Goal: Information Seeking & Learning: Learn about a topic

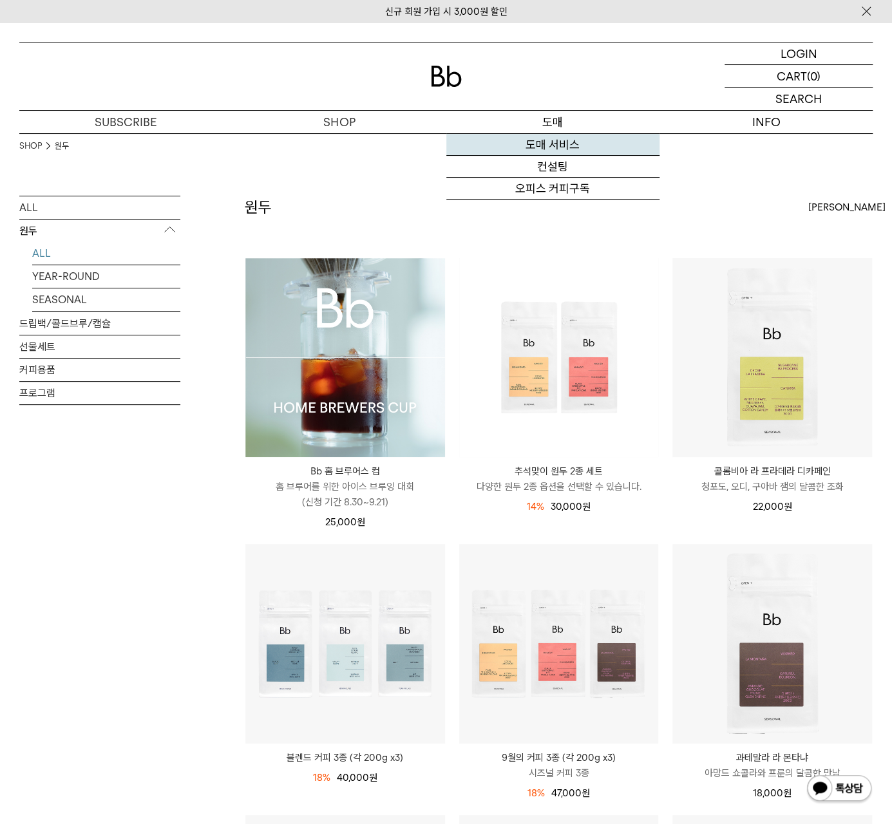
click at [565, 143] on link "도매 서비스" at bounding box center [552, 145] width 213 height 22
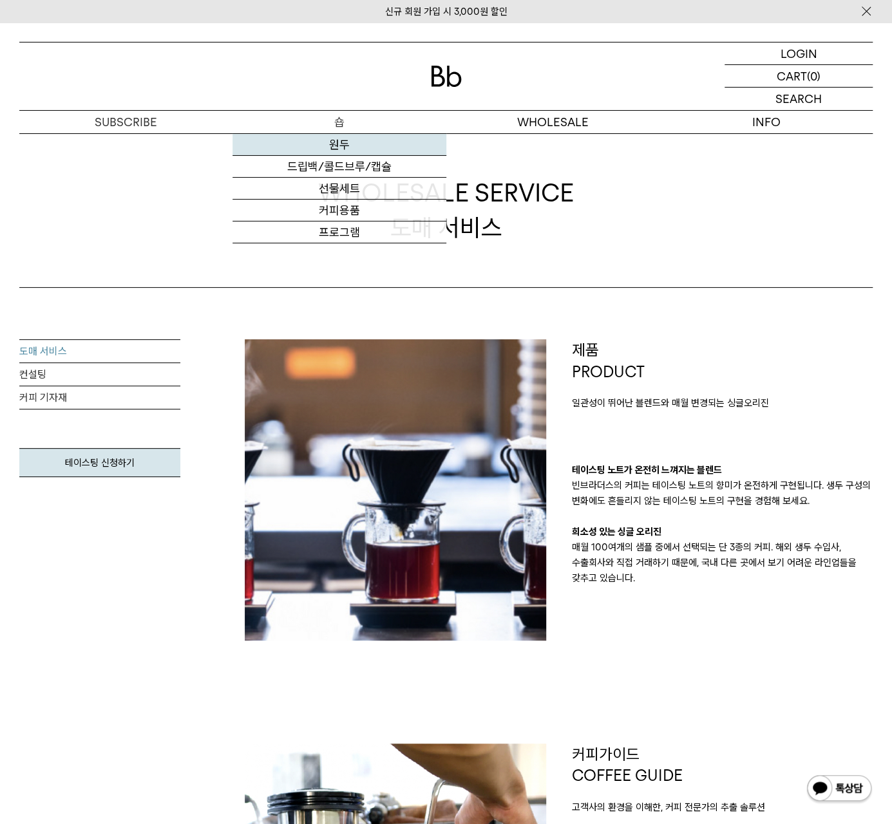
click at [348, 140] on link "원두" at bounding box center [338, 145] width 213 height 22
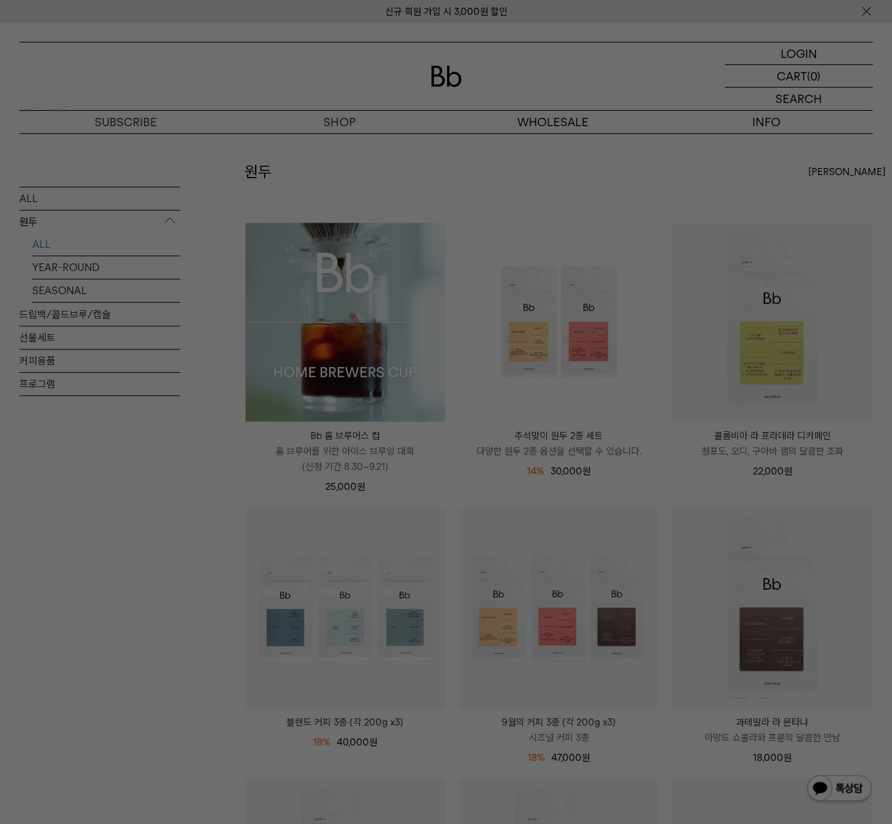
scroll to position [64, 0]
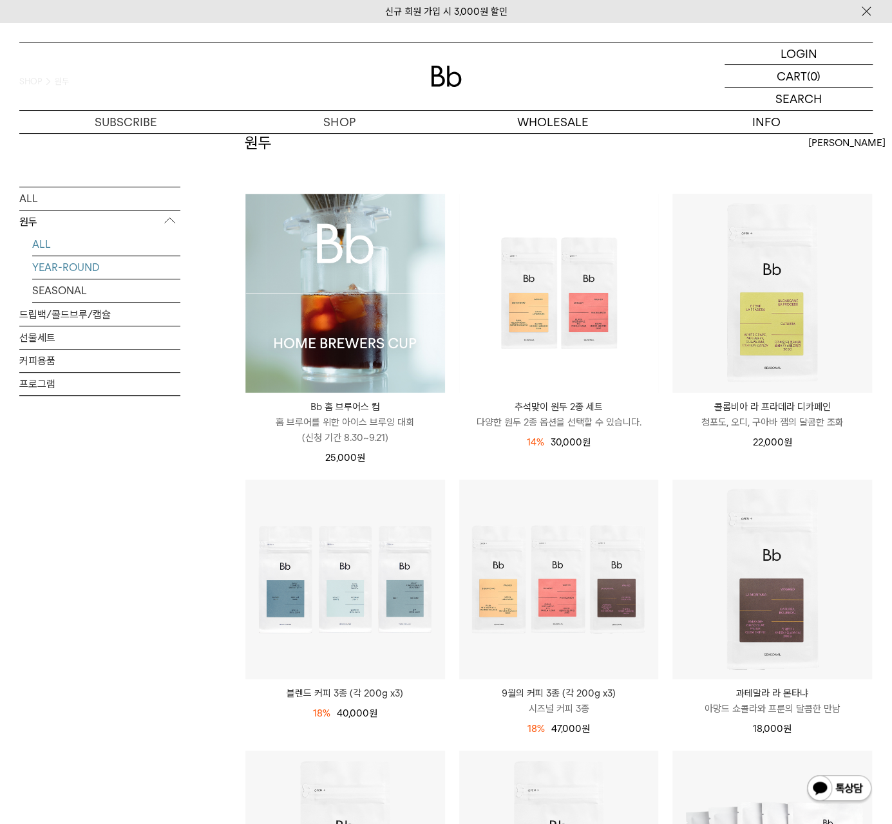
click at [88, 270] on link "YEAR-ROUND" at bounding box center [106, 267] width 148 height 23
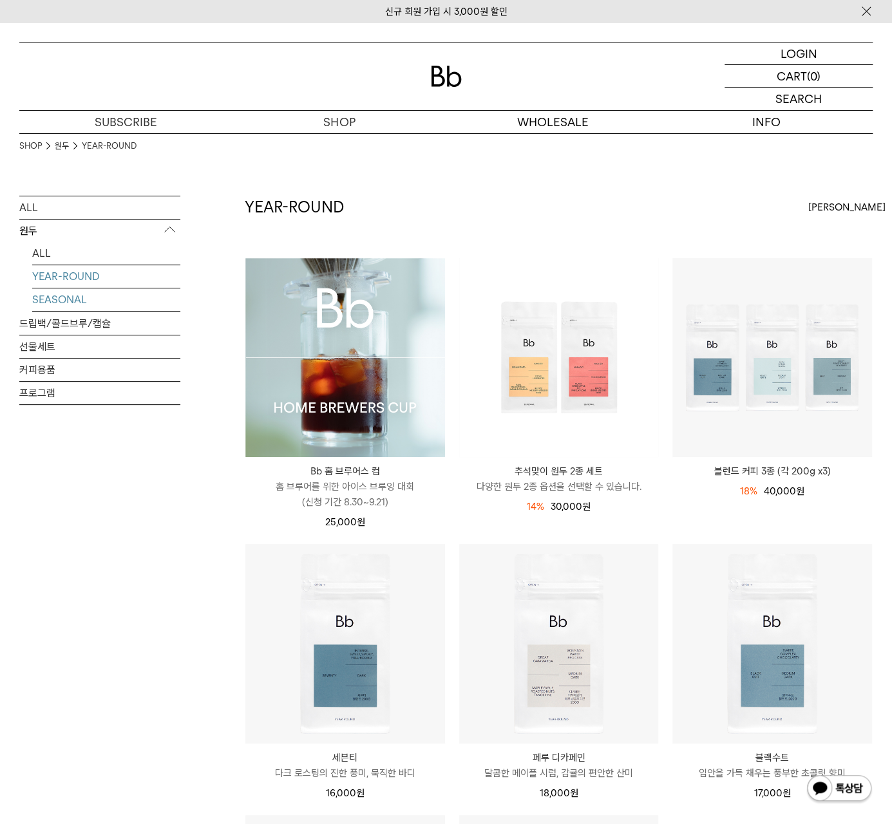
click at [81, 302] on link "SEASONAL" at bounding box center [106, 299] width 148 height 23
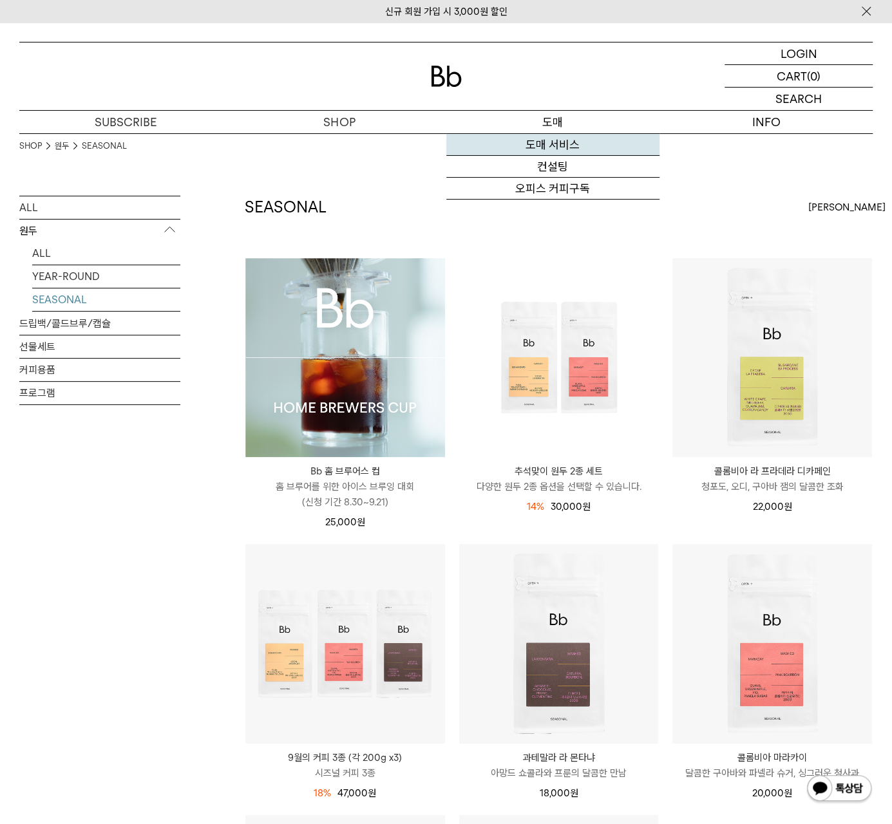
click at [566, 141] on link "도매 서비스" at bounding box center [552, 145] width 213 height 22
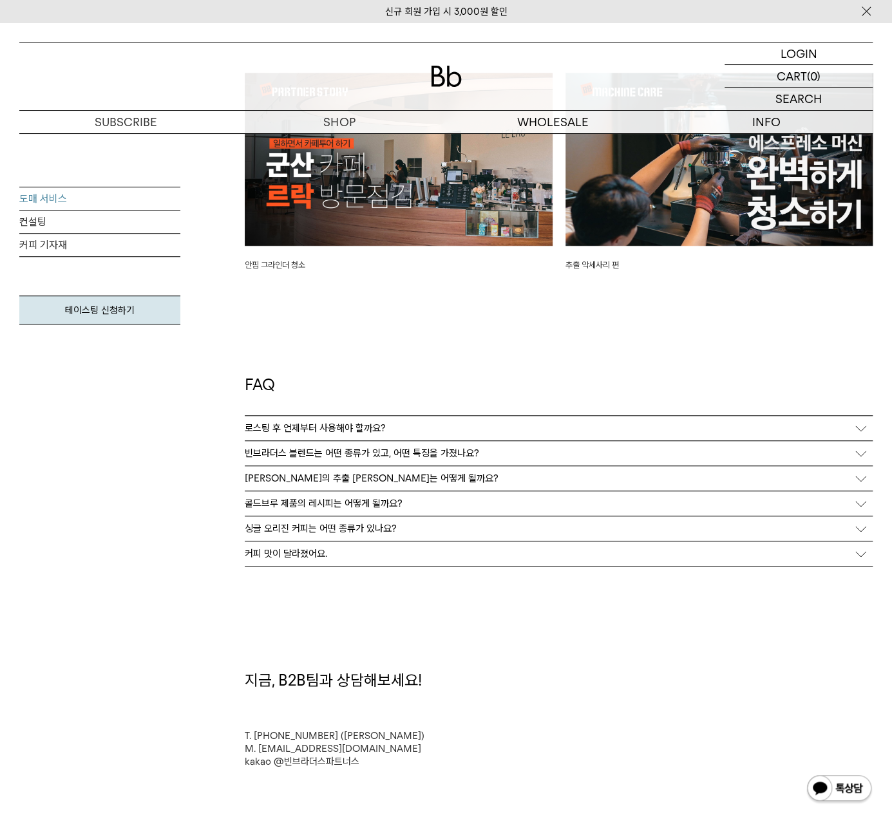
scroll to position [3025, 0]
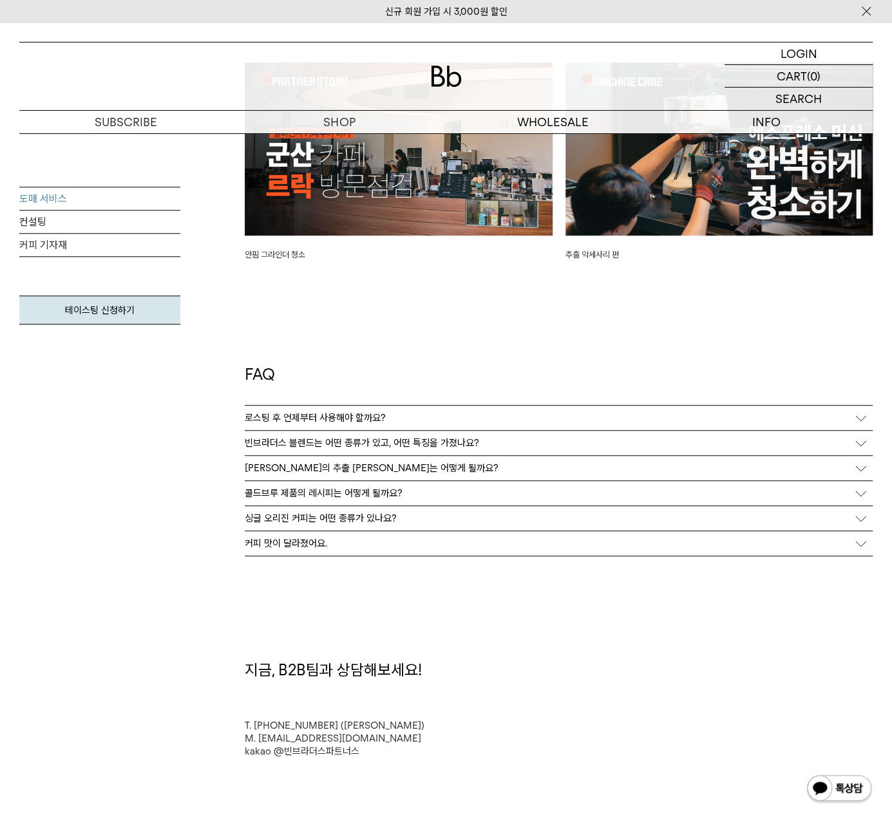
click at [360, 440] on p "빈브라더스 블렌드는 어떤 종류가 있고, 어떤 특징을 가졌나요?" at bounding box center [362, 443] width 234 height 12
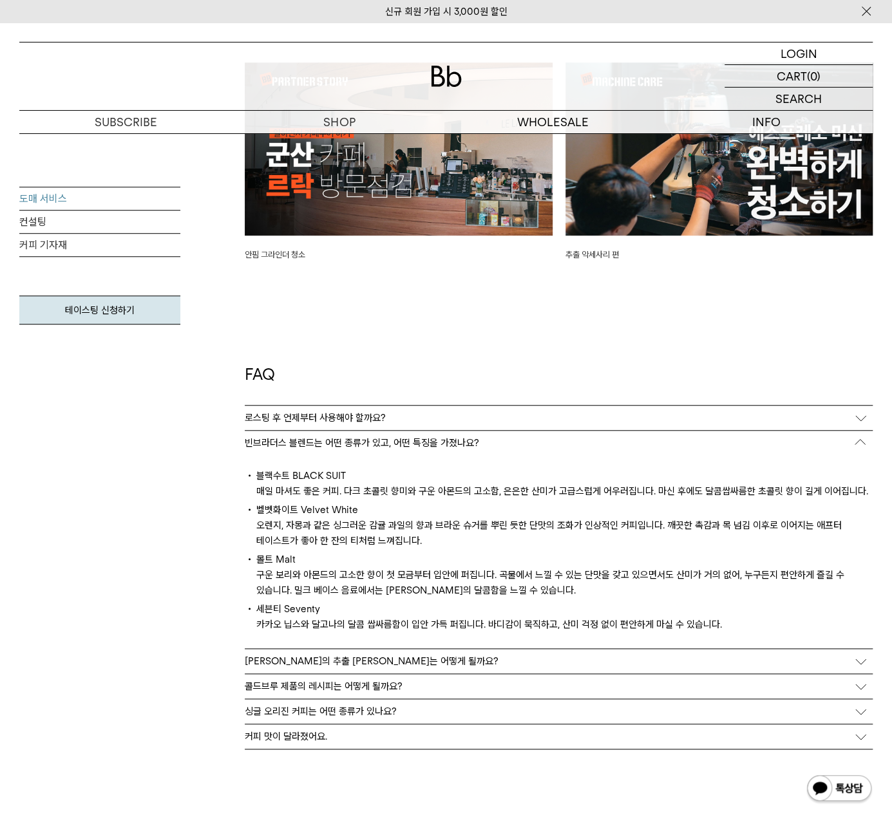
click at [380, 709] on p "싱글 오리진 커피는 어떤 종류가 있나요?" at bounding box center [321, 712] width 152 height 12
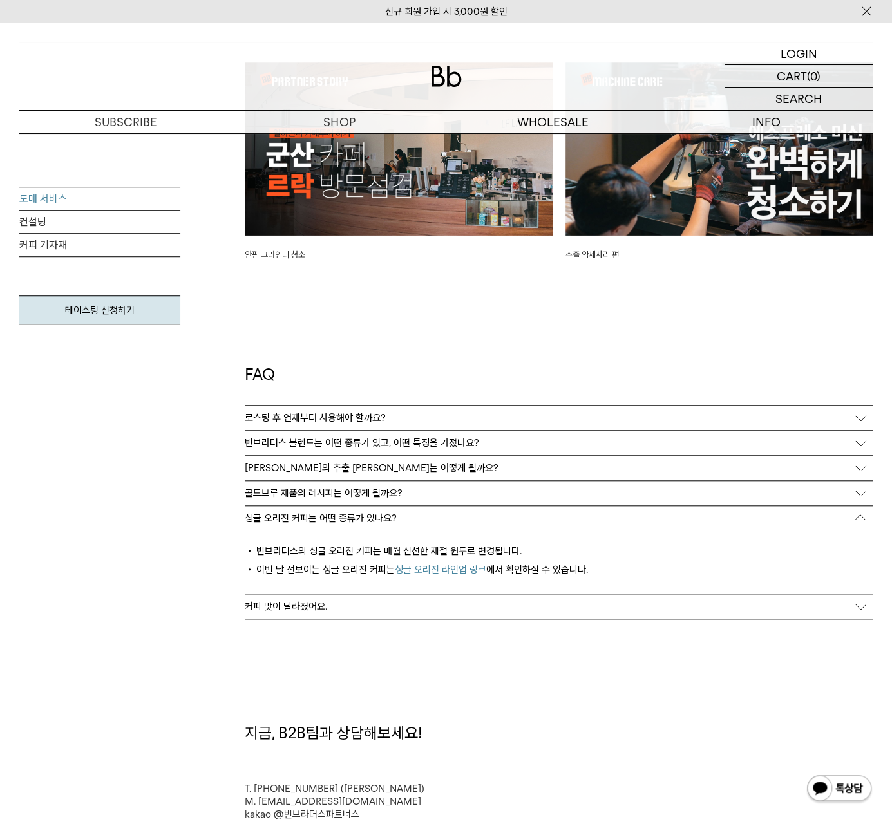
click at [442, 568] on link "싱글 오리진 라인업 링크" at bounding box center [440, 570] width 91 height 12
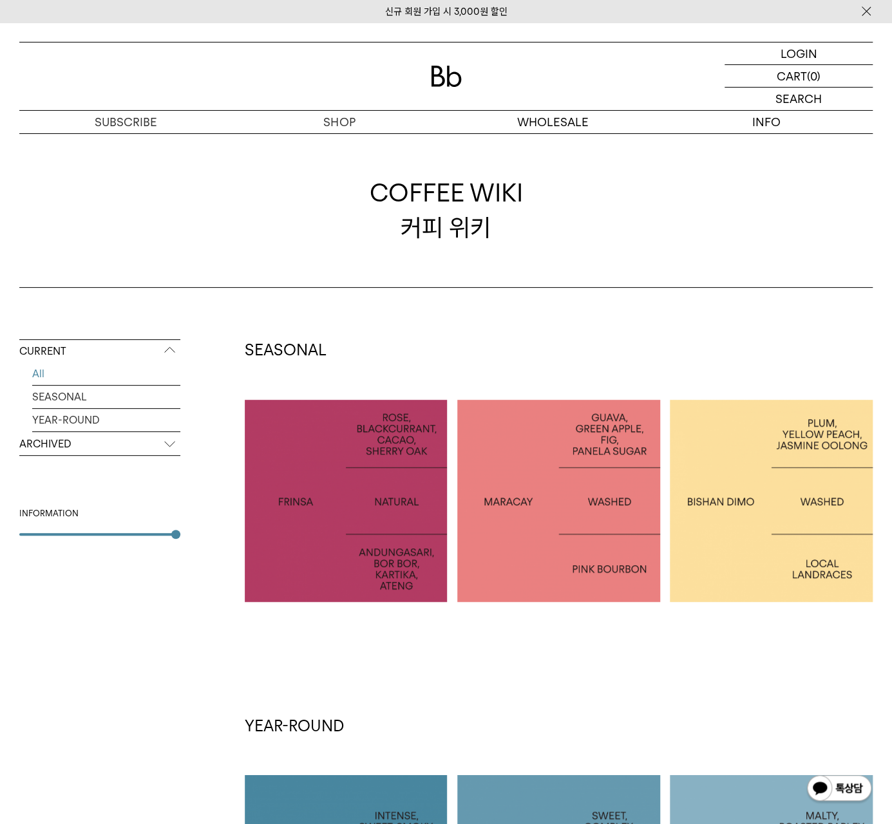
click at [171, 440] on p "ARCHIVED" at bounding box center [99, 444] width 161 height 23
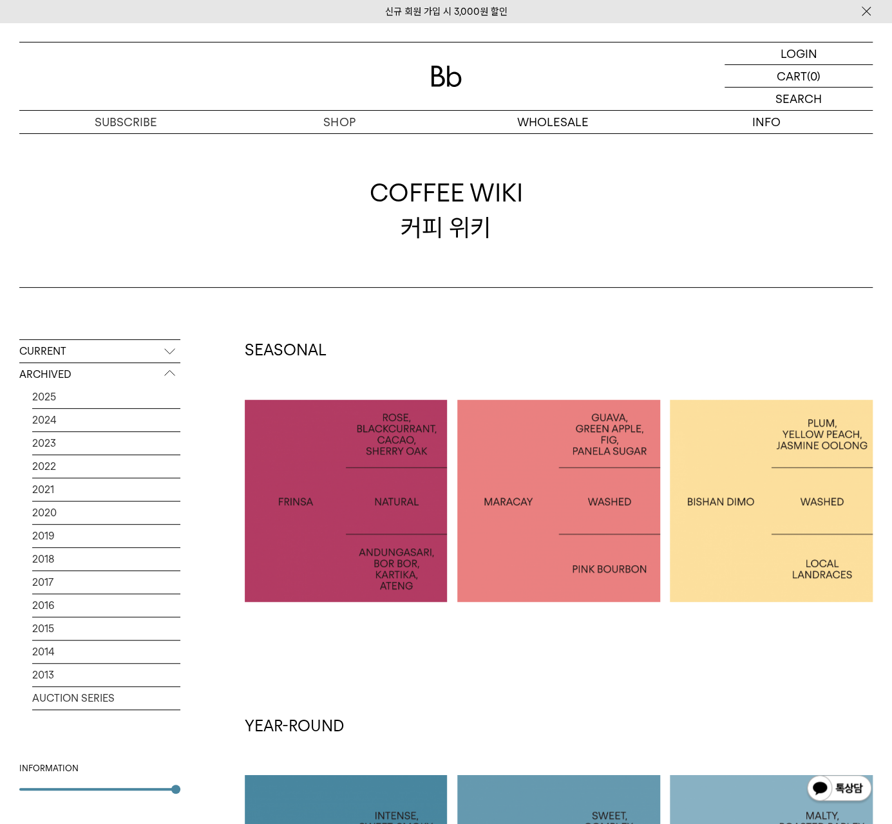
click at [173, 352] on p "CURRENT" at bounding box center [99, 351] width 161 height 23
